Goal: Information Seeking & Learning: Learn about a topic

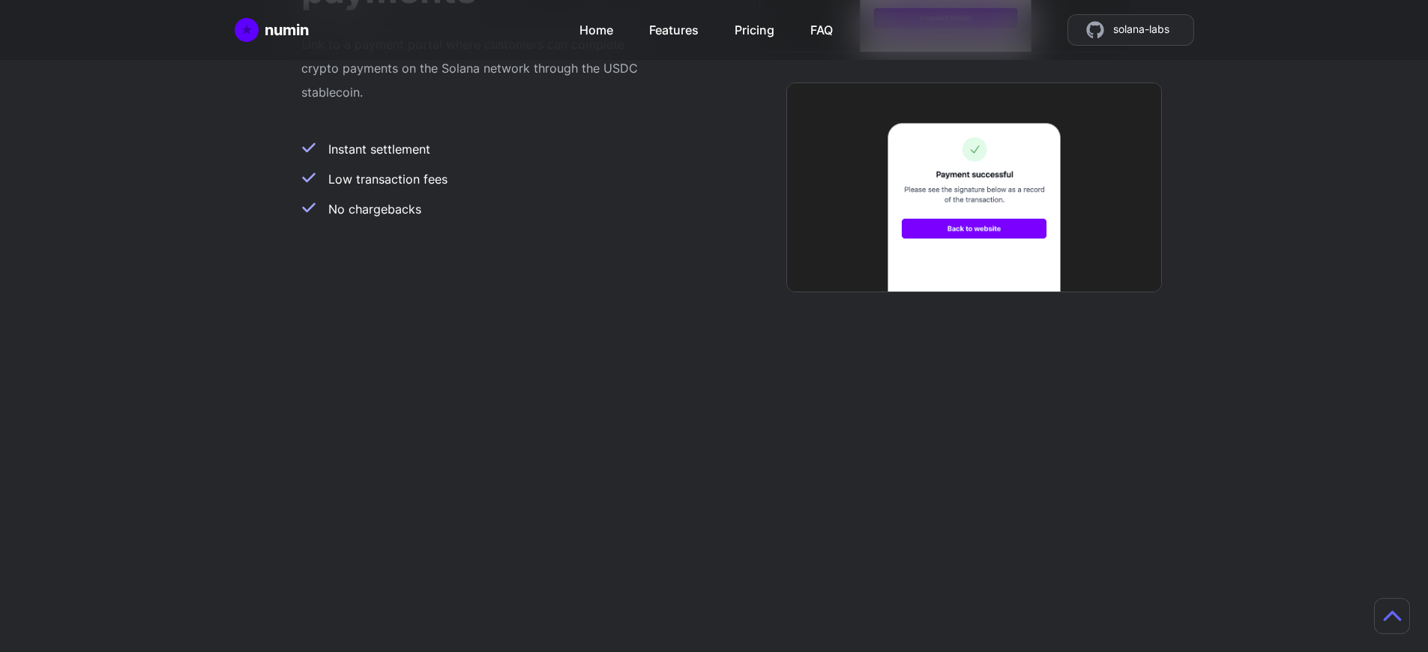
click at [950, 487] on h2 "Mint tokens as store credit" at bounding box center [950, 523] width 354 height 72
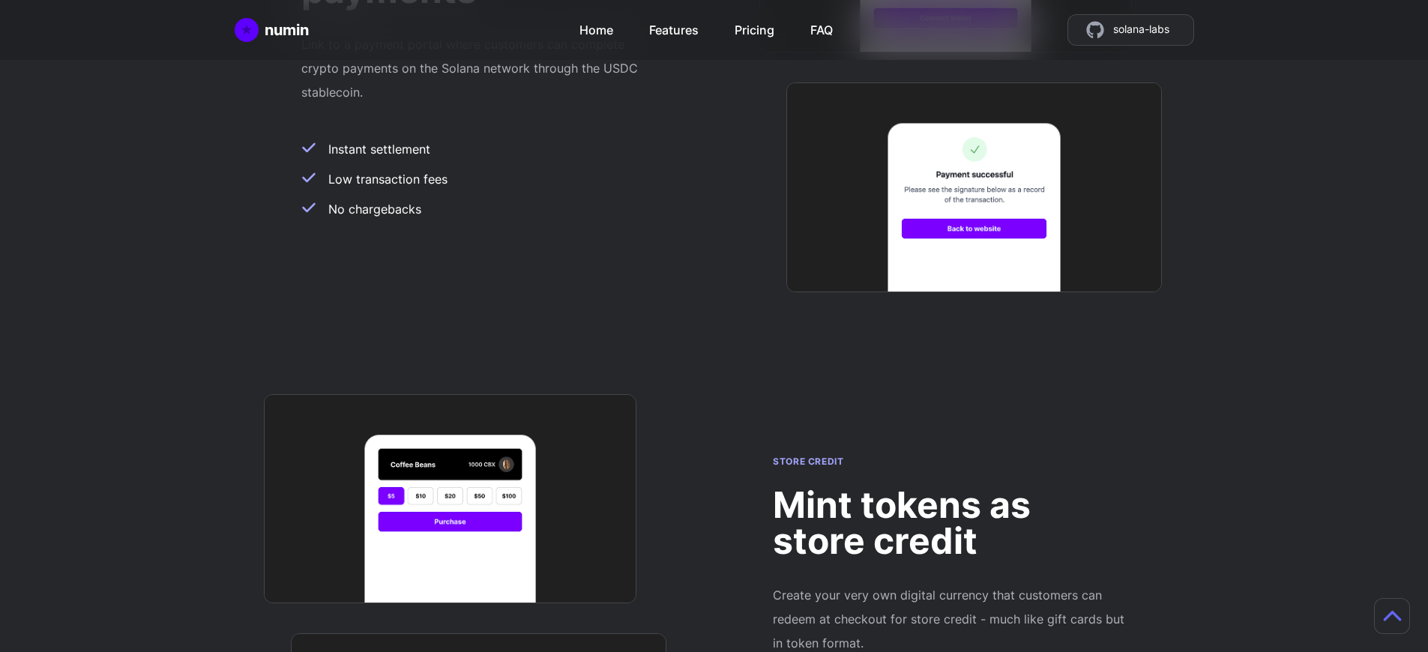
click at [950, 487] on h2 "Mint tokens as store credit" at bounding box center [950, 523] width 354 height 72
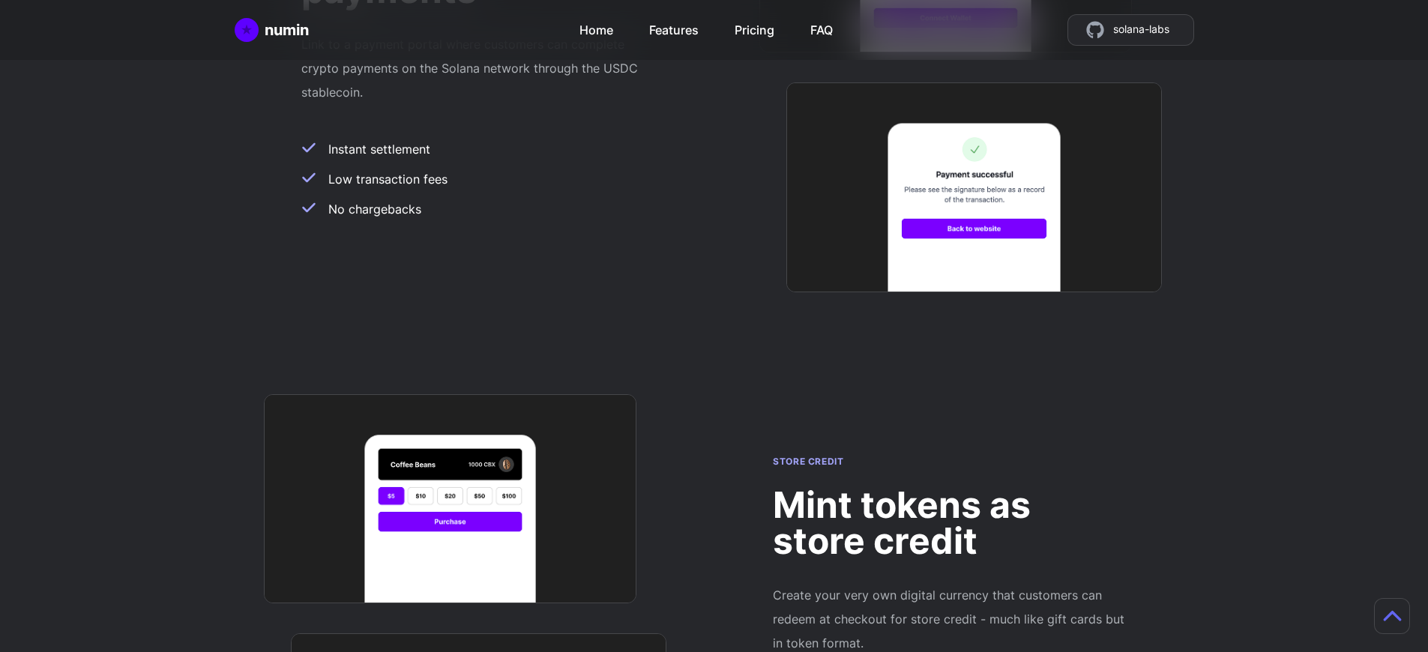
click at [950, 487] on h2 "Mint tokens as store credit" at bounding box center [950, 523] width 354 height 72
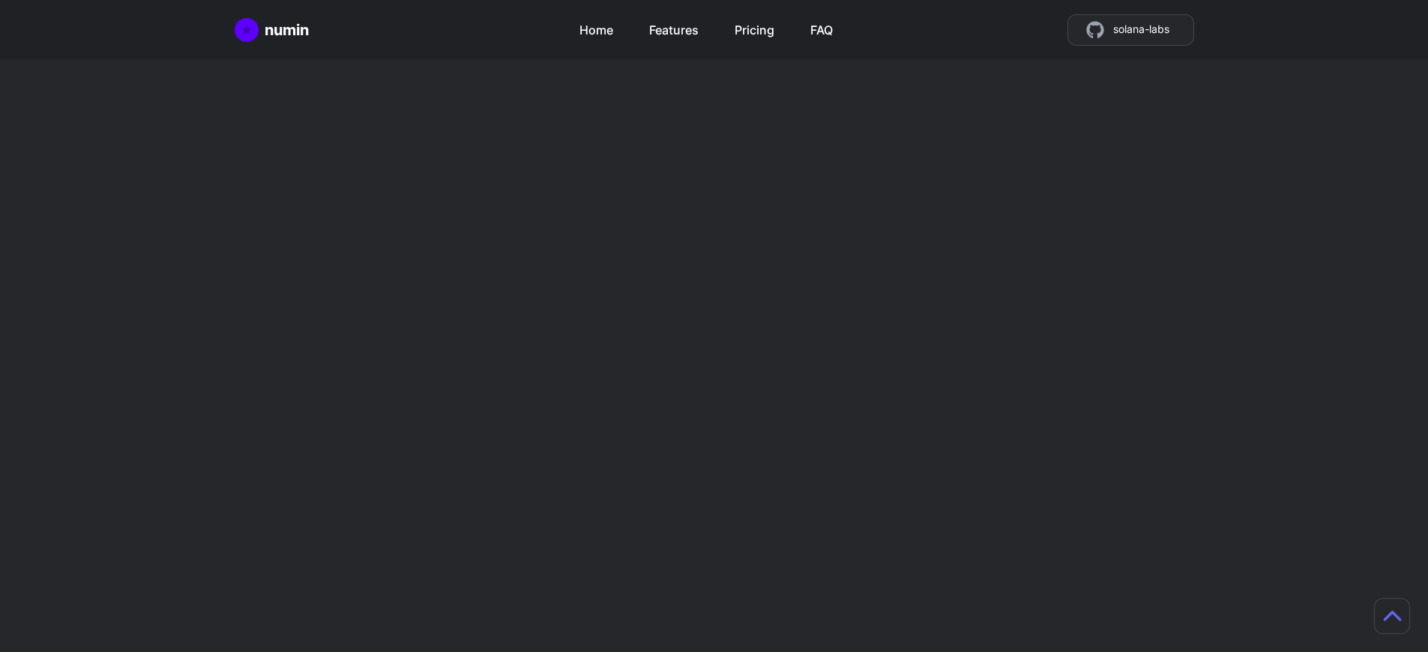
scroll to position [1323, 0]
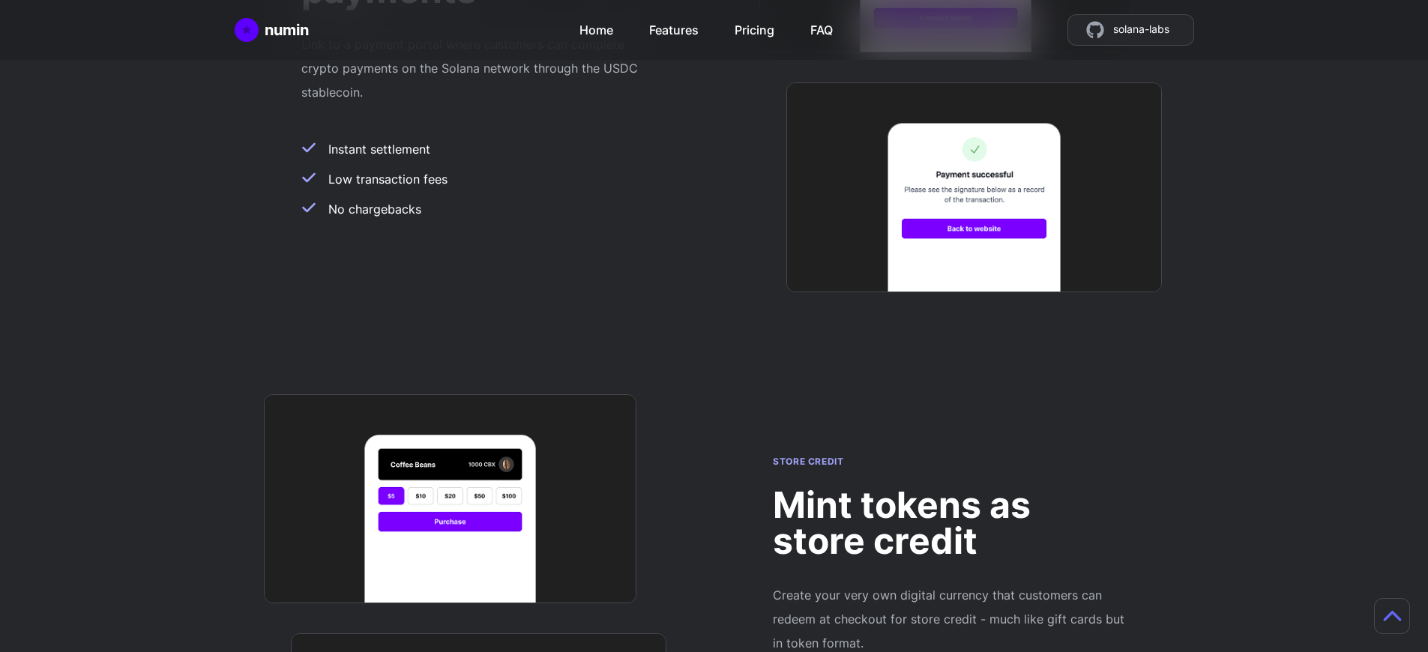
click at [950, 487] on h2 "Mint tokens as store credit" at bounding box center [950, 523] width 354 height 72
